Goal: Transaction & Acquisition: Download file/media

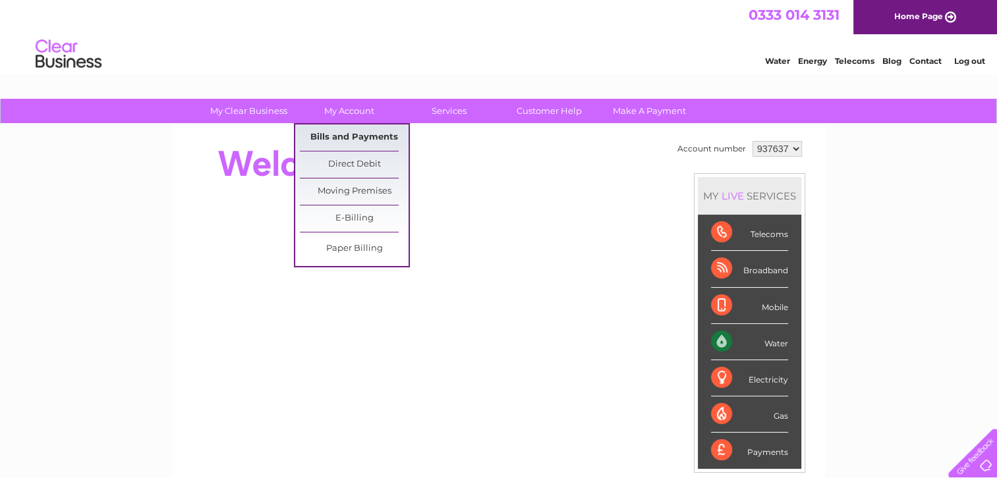
click at [370, 127] on link "Bills and Payments" at bounding box center [354, 138] width 109 height 26
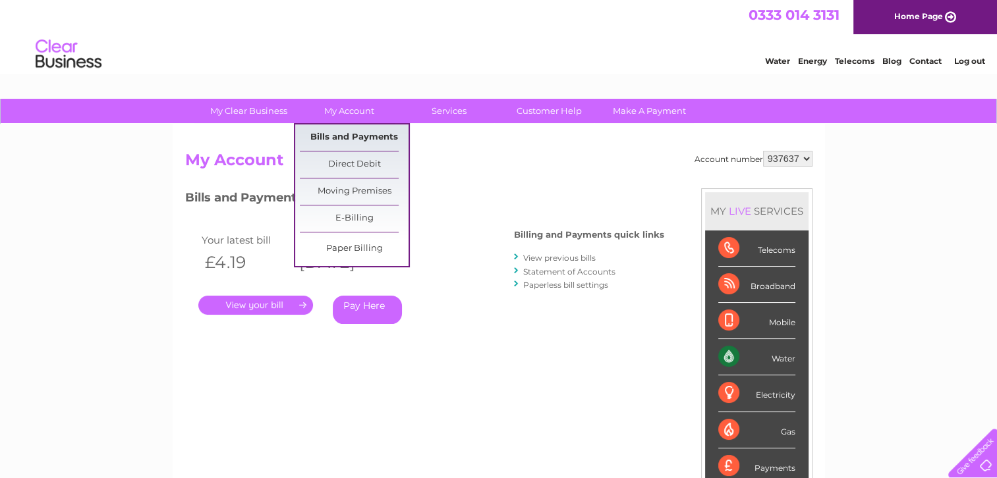
click at [349, 132] on link "Bills and Payments" at bounding box center [354, 138] width 109 height 26
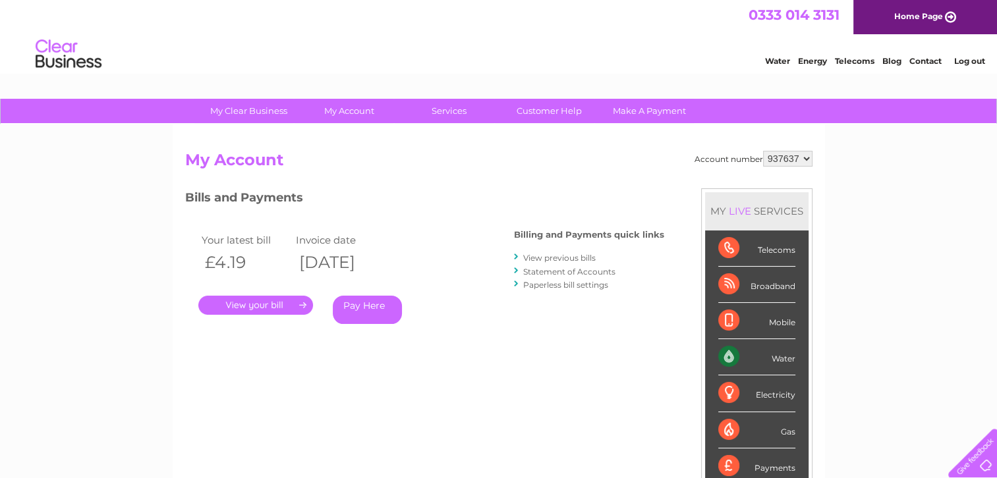
click at [275, 313] on link "." at bounding box center [255, 305] width 115 height 19
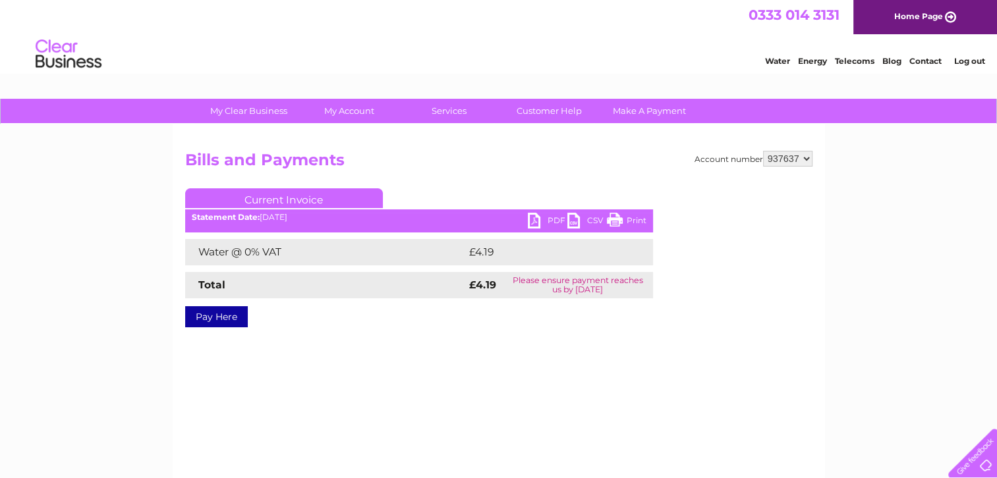
click at [555, 222] on link "PDF" at bounding box center [548, 222] width 40 height 19
